Goal: Transaction & Acquisition: Book appointment/travel/reservation

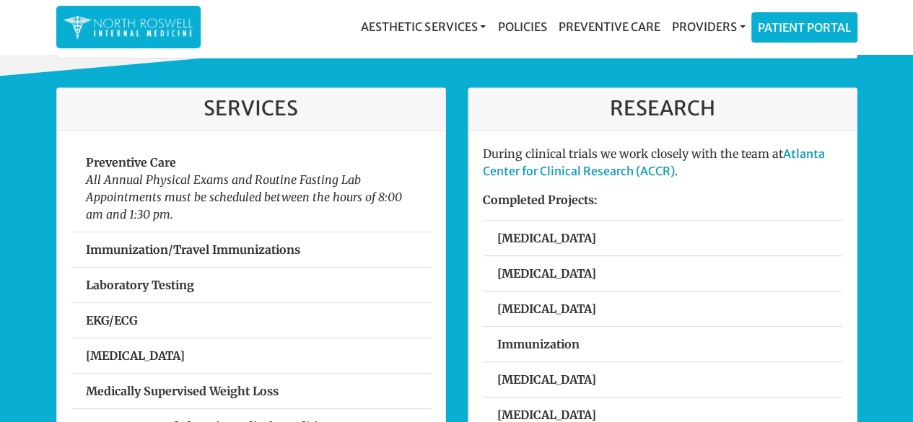
scroll to position [413, 0]
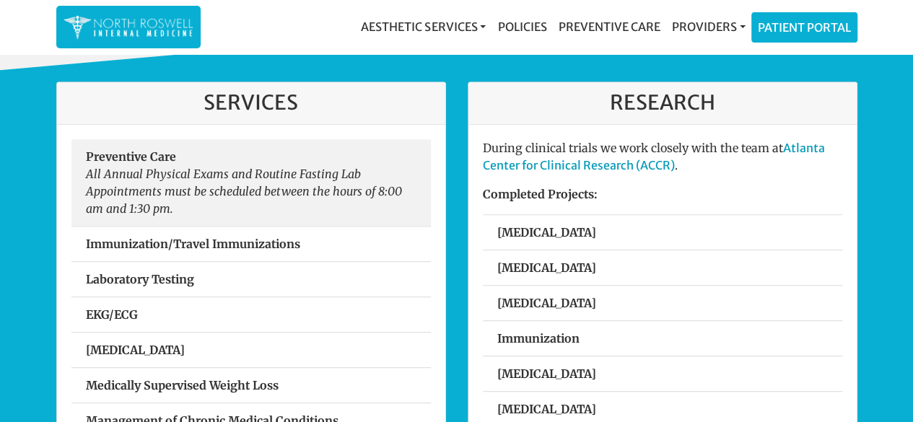
click at [219, 167] on em "All Annual Physical Exams and Routine Fasting Lab Appointments must be schedule…" at bounding box center [244, 191] width 316 height 49
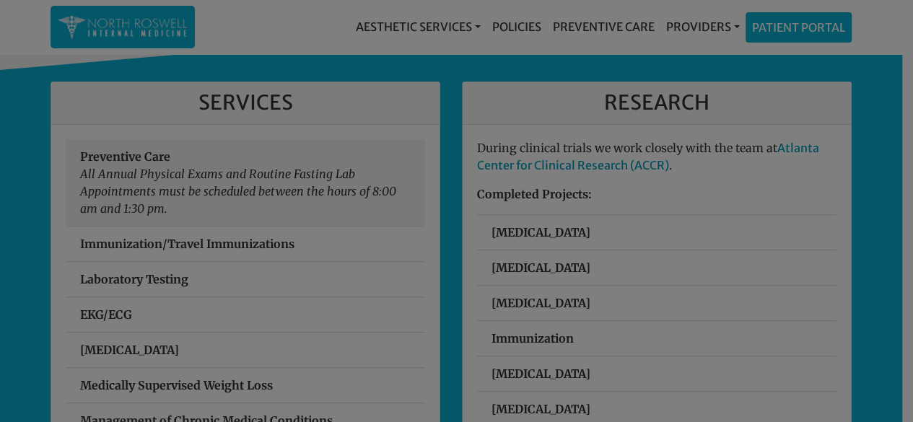
scroll to position [412, 0]
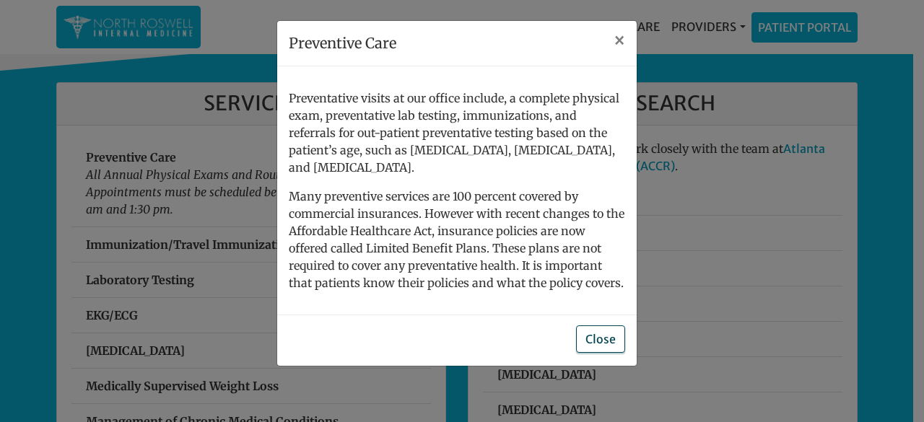
click at [605, 327] on button "Close" at bounding box center [600, 338] width 49 height 27
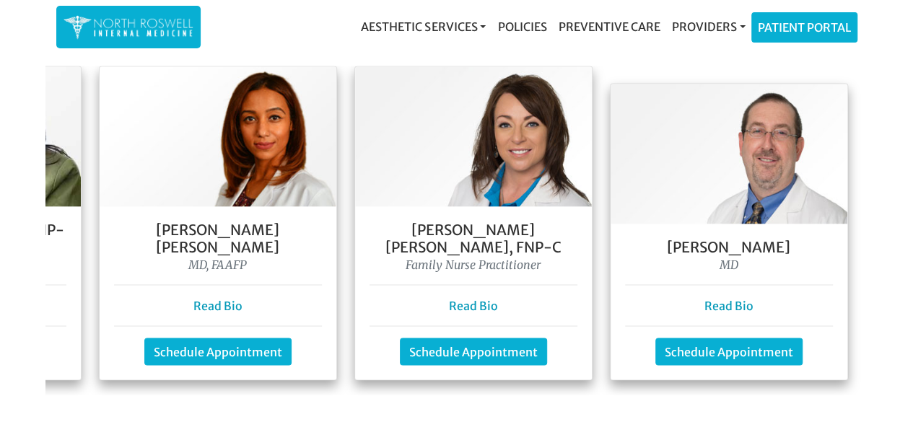
scroll to position [0, 473]
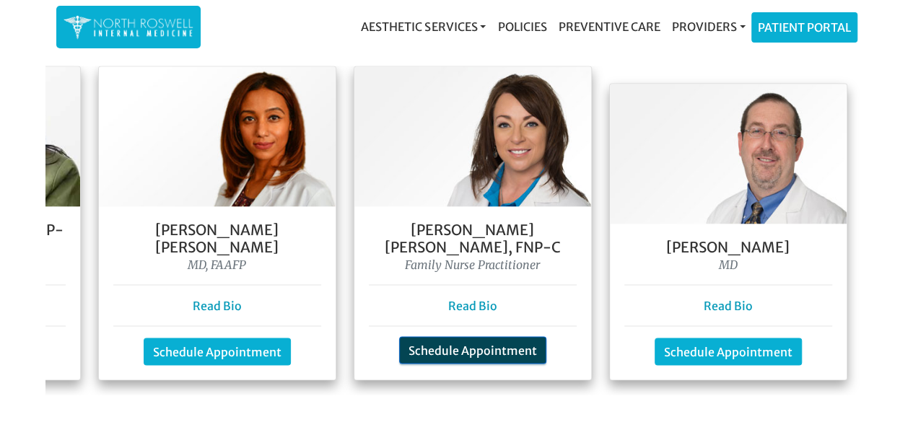
click at [472, 336] on link "Schedule Appointment" at bounding box center [472, 349] width 147 height 27
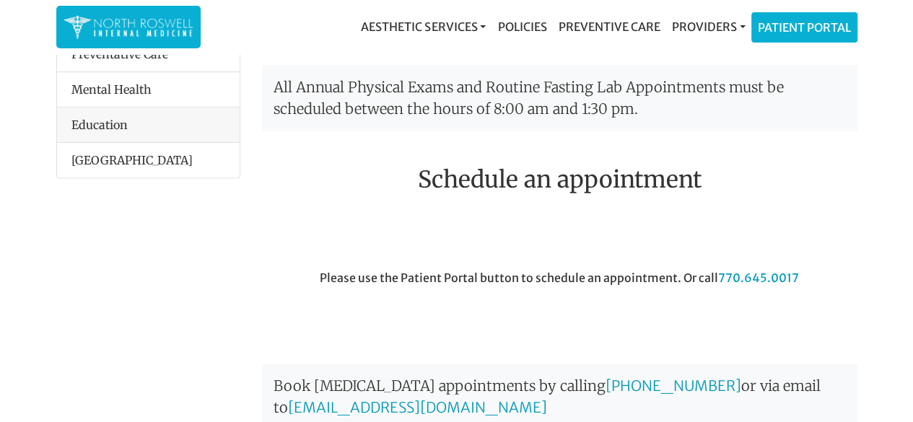
scroll to position [380, 0]
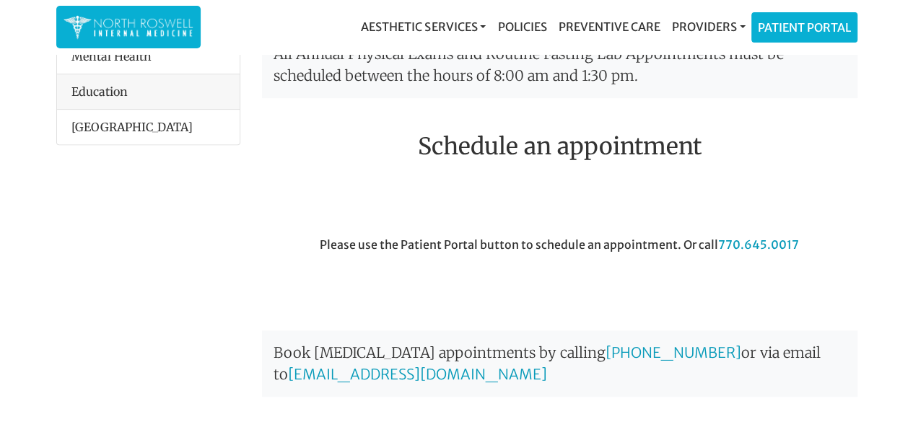
click at [607, 236] on div "Please use the Patient Portal button to schedule an appointment. Or call 770.64…" at bounding box center [559, 276] width 617 height 81
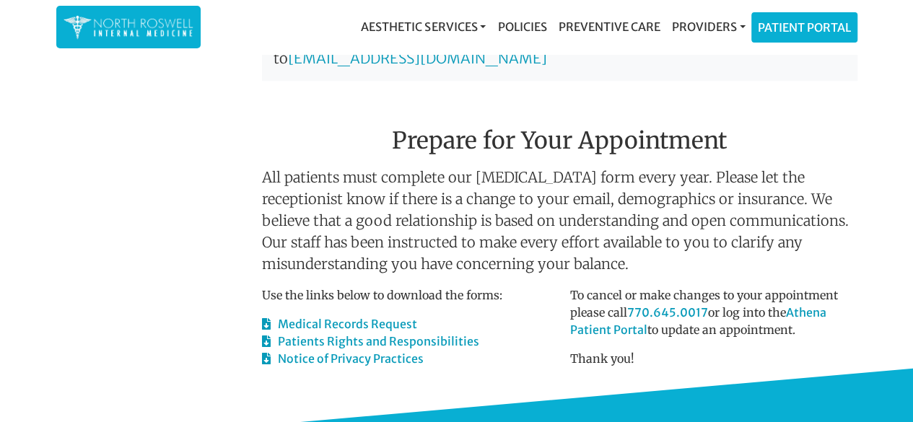
scroll to position [698, 0]
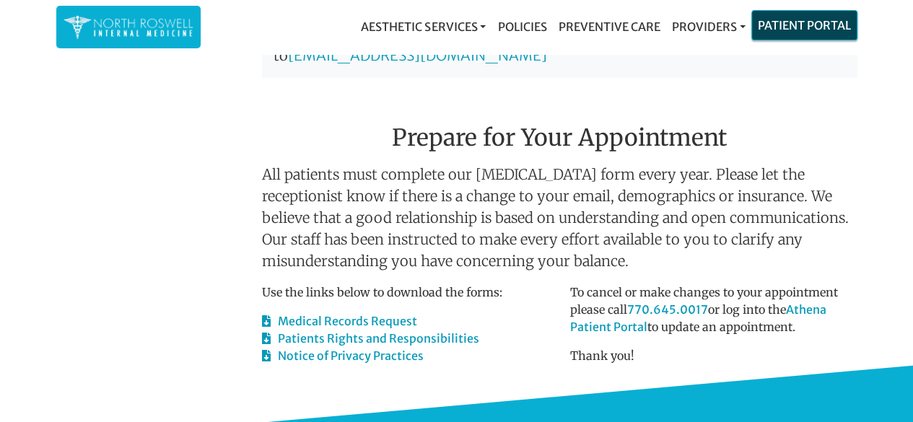
click at [837, 19] on link "Patient Portal" at bounding box center [804, 25] width 105 height 29
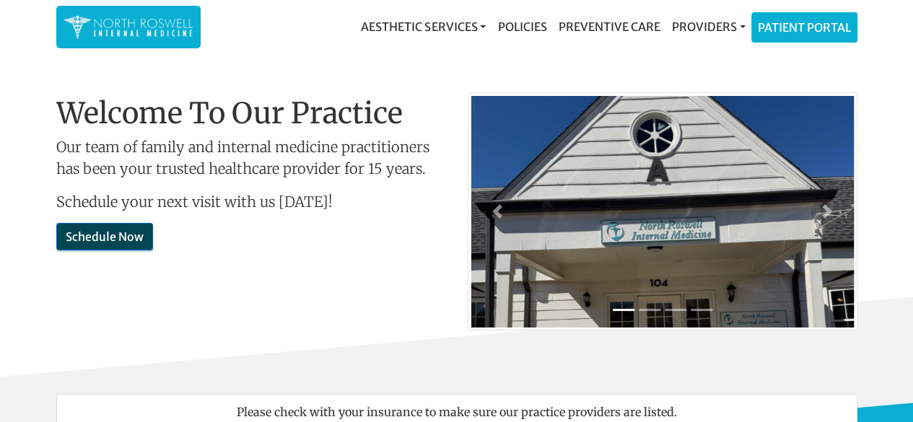
click at [115, 227] on link "Schedule Now" at bounding box center [104, 236] width 97 height 27
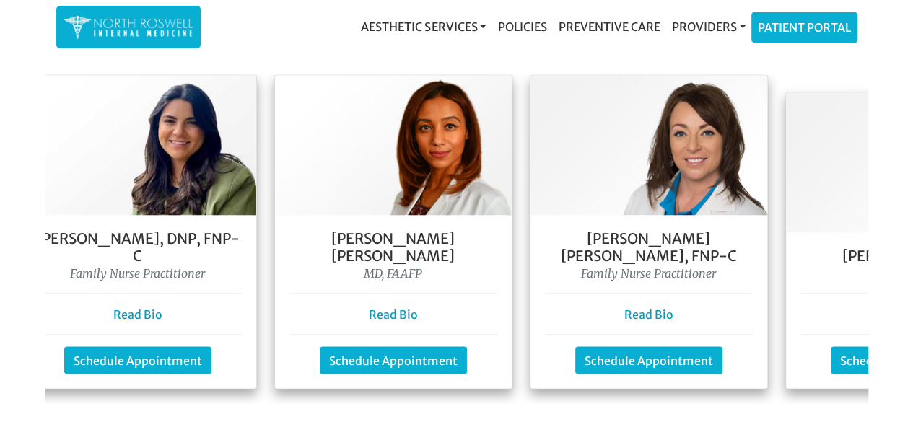
scroll to position [0, 297]
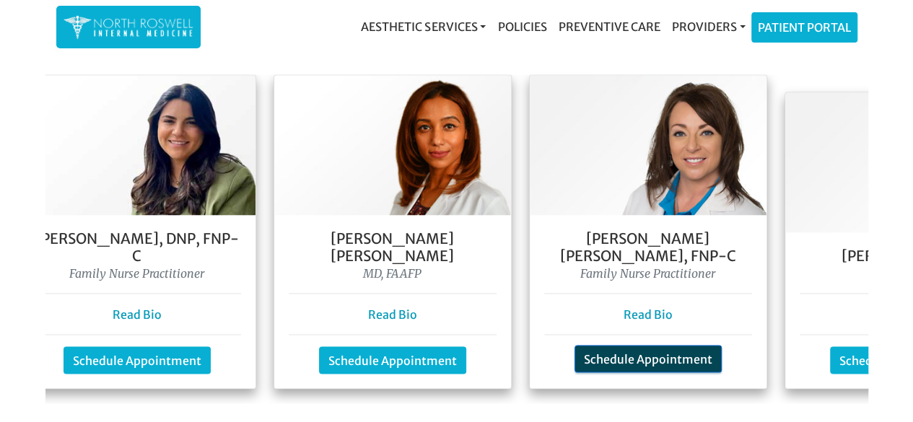
click at [678, 345] on link "Schedule Appointment" at bounding box center [647, 358] width 147 height 27
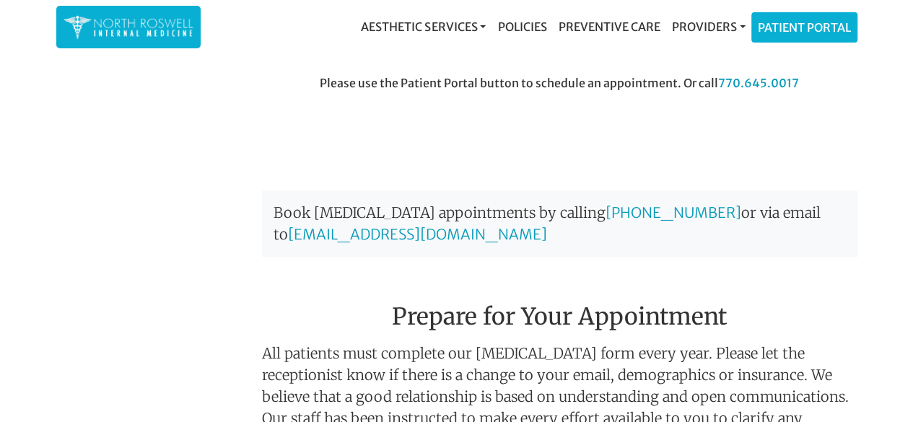
scroll to position [492, 0]
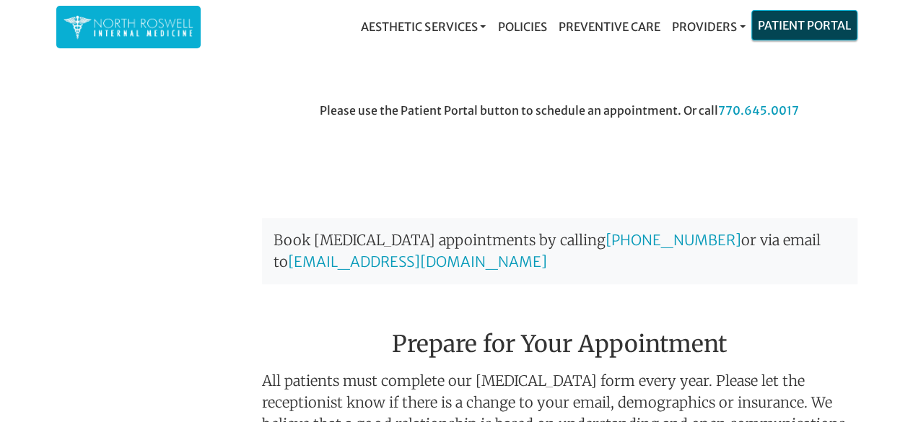
click at [822, 32] on link "Patient Portal" at bounding box center [804, 25] width 105 height 29
